Goal: Task Accomplishment & Management: Manage account settings

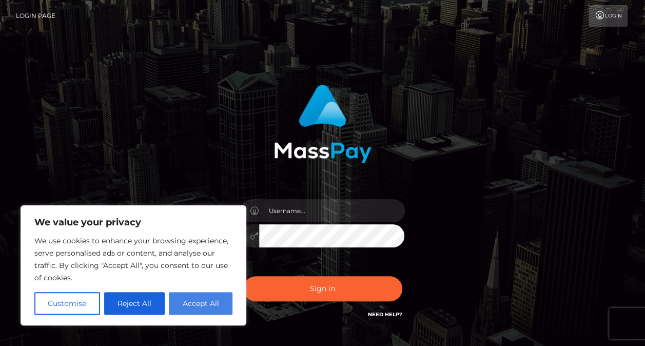
click at [204, 303] on button "Accept All" at bounding box center [201, 303] width 64 height 23
checkbox input "true"
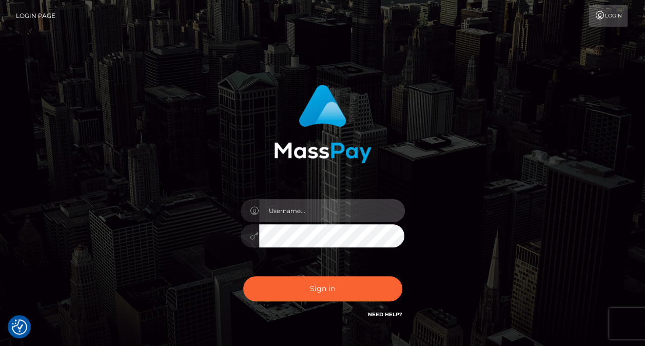
click at [314, 212] on input "text" at bounding box center [332, 210] width 146 height 23
click at [337, 209] on input "text" at bounding box center [332, 210] width 146 height 23
type input "[EMAIL_ADDRESS][DOMAIN_NAME]"
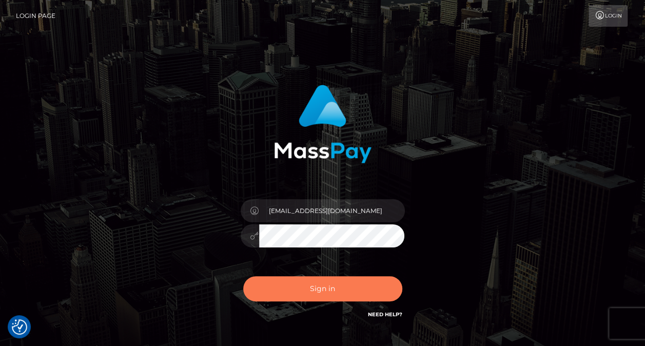
click at [334, 280] on button "Sign in" at bounding box center [322, 288] width 159 height 25
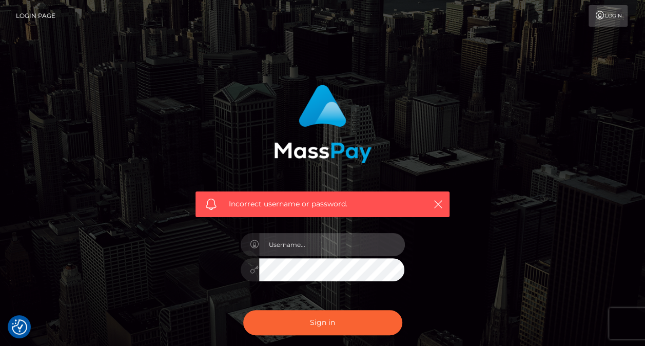
click at [283, 242] on input "text" at bounding box center [332, 244] width 146 height 23
type input "[EMAIL_ADDRESS][DOMAIN_NAME]"
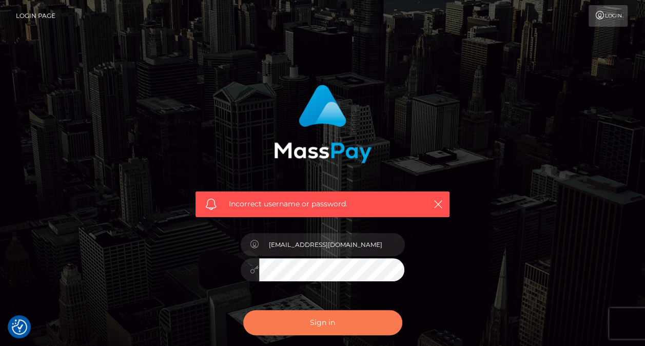
click at [320, 321] on button "Sign in" at bounding box center [322, 322] width 159 height 25
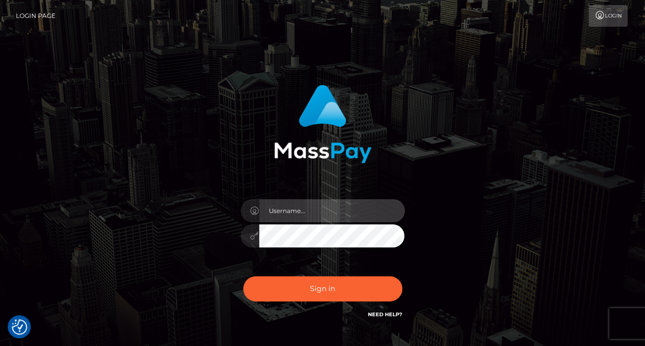
click at [286, 210] on input "text" at bounding box center [332, 210] width 146 height 23
type input "[EMAIL_ADDRESS][DOMAIN_NAME]"
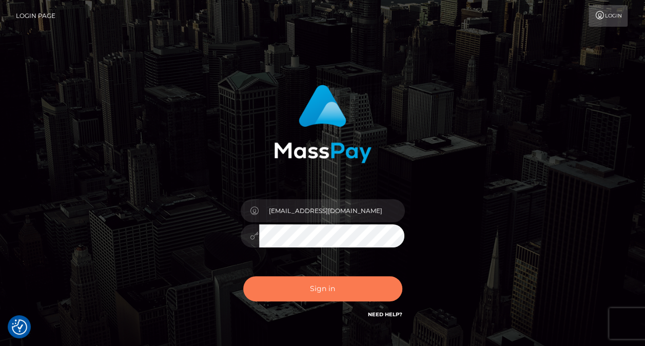
click at [311, 286] on button "Sign in" at bounding box center [322, 288] width 159 height 25
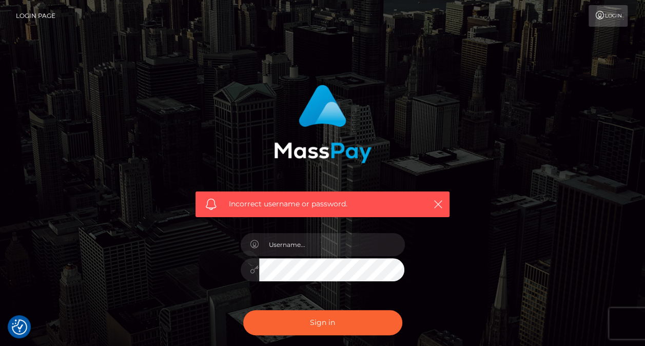
checkbox input "true"
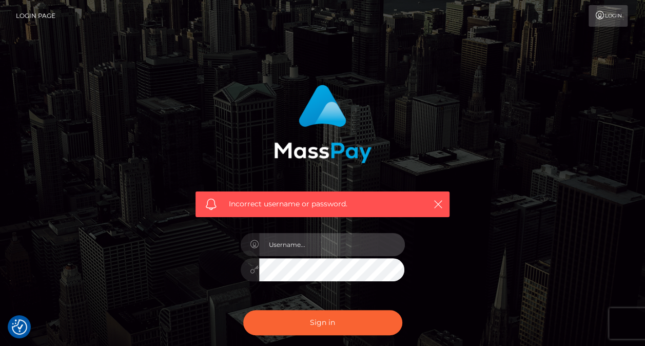
click at [305, 243] on input "text" at bounding box center [332, 244] width 146 height 23
type input "[EMAIL_ADDRESS][DOMAIN_NAME]"
